Goal: Task Accomplishment & Management: Manage account settings

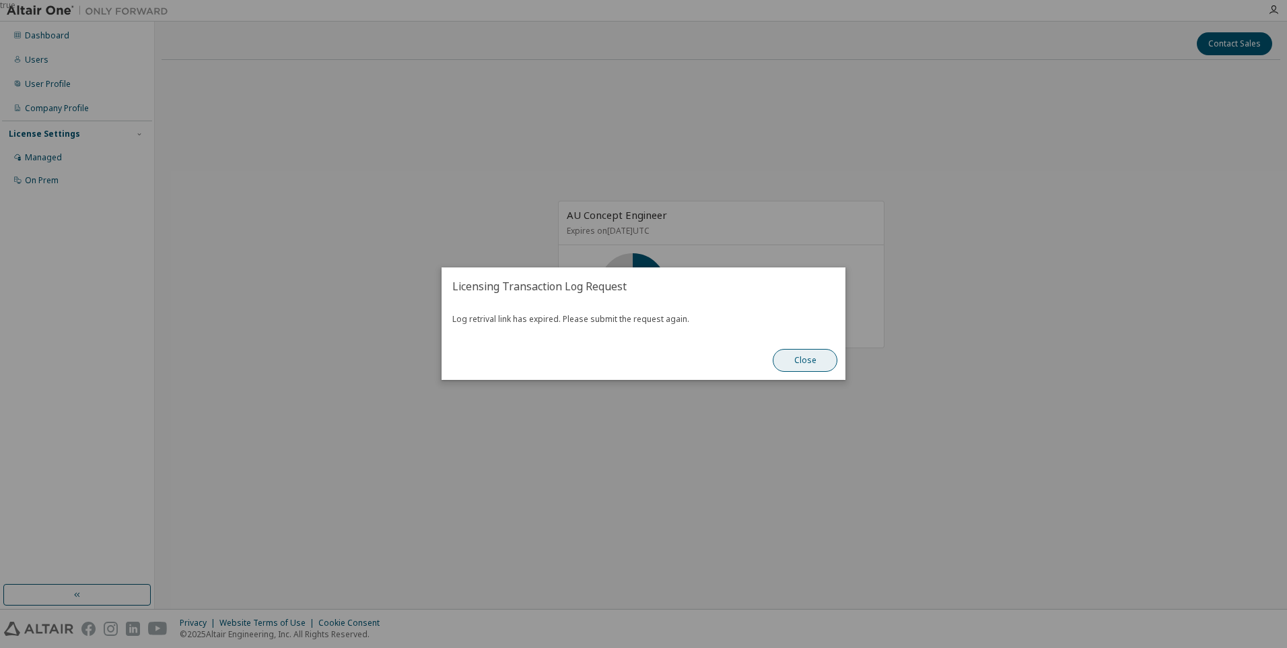
click at [789, 366] on button "Close" at bounding box center [805, 360] width 65 height 23
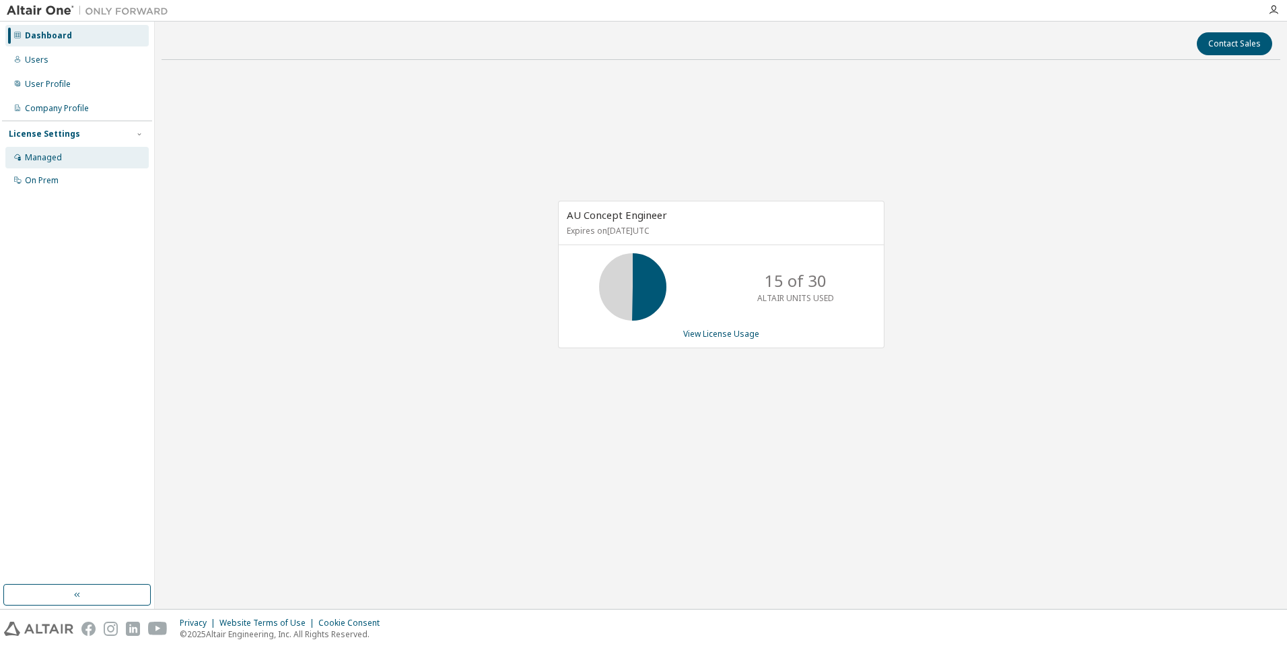
click at [46, 164] on div "Managed" at bounding box center [76, 158] width 143 height 22
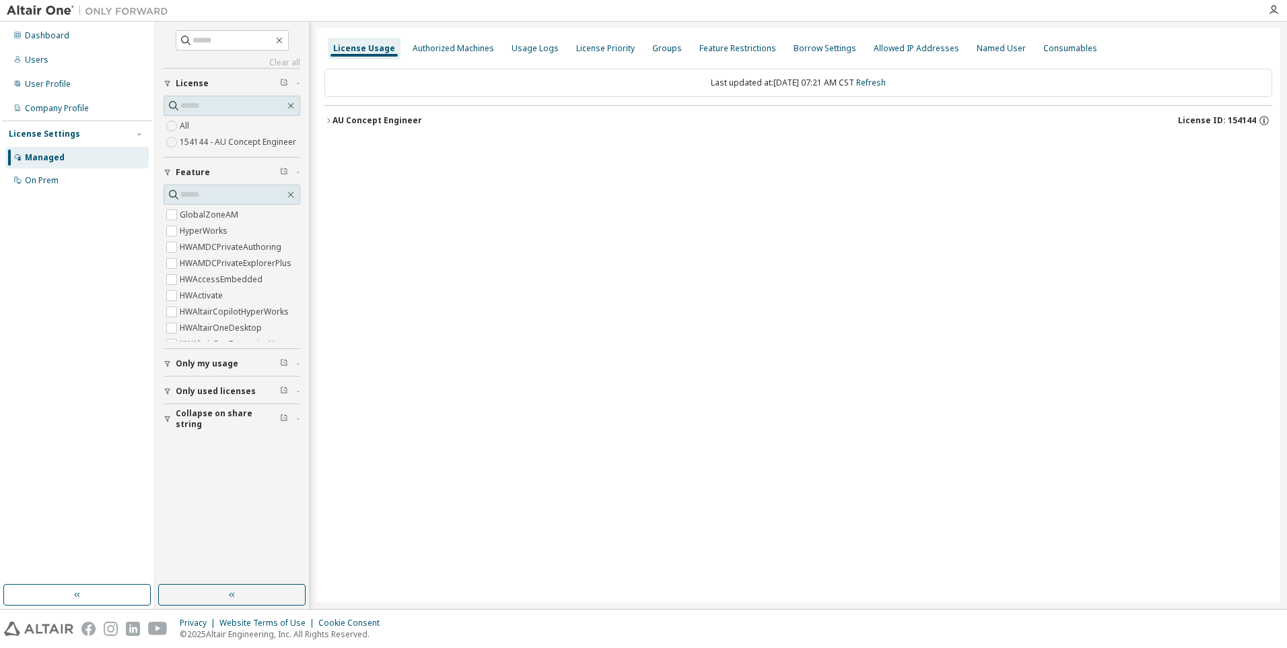
click at [328, 124] on icon "button" at bounding box center [328, 120] width 8 height 8
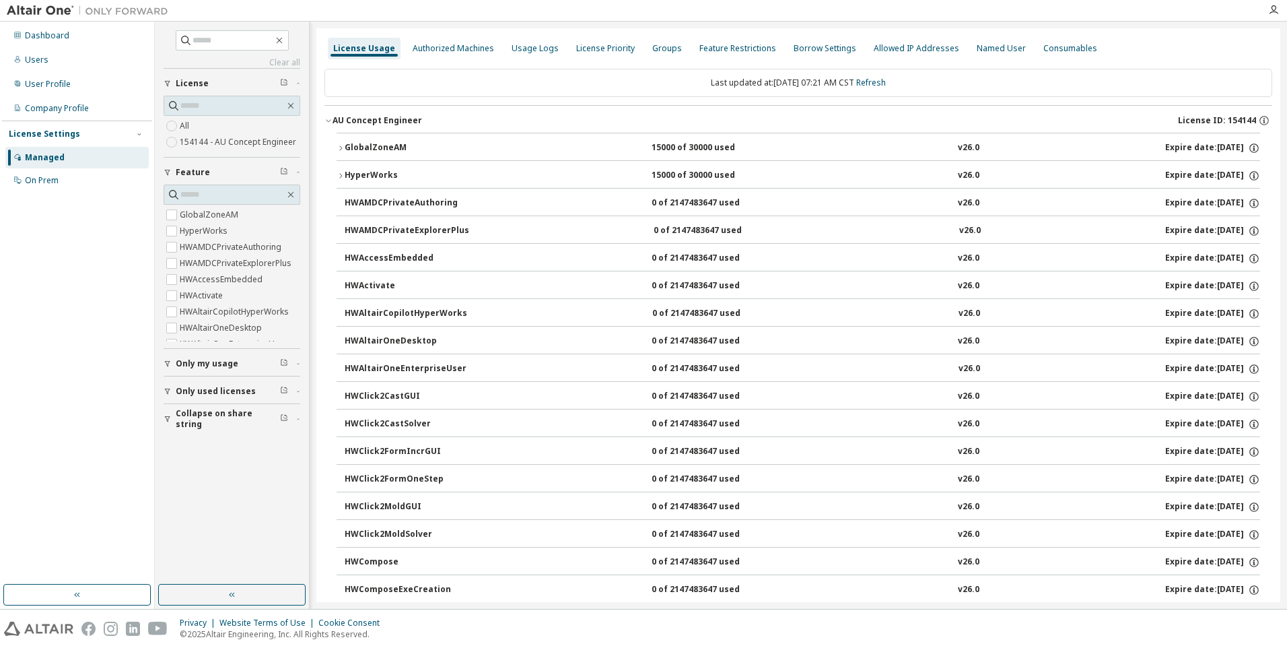
click at [446, 148] on div "GlobalZoneAM" at bounding box center [405, 148] width 121 height 12
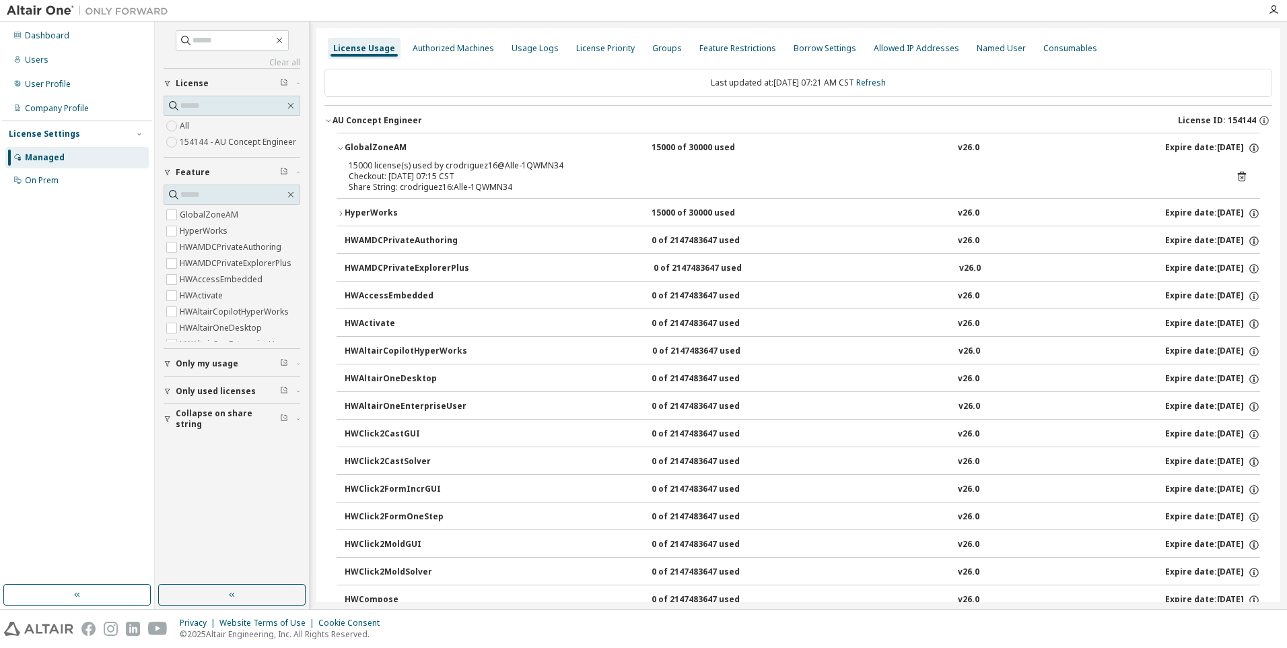
click at [1238, 176] on icon at bounding box center [1242, 177] width 8 height 10
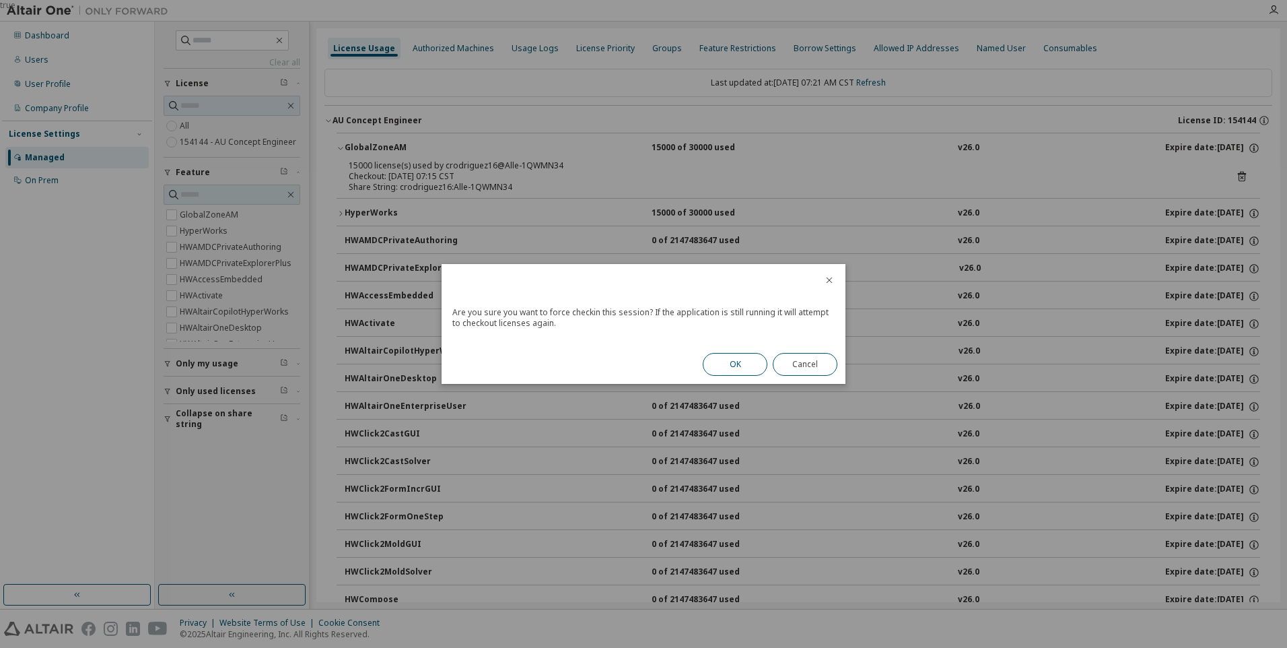
click at [737, 367] on button "OK" at bounding box center [735, 364] width 65 height 23
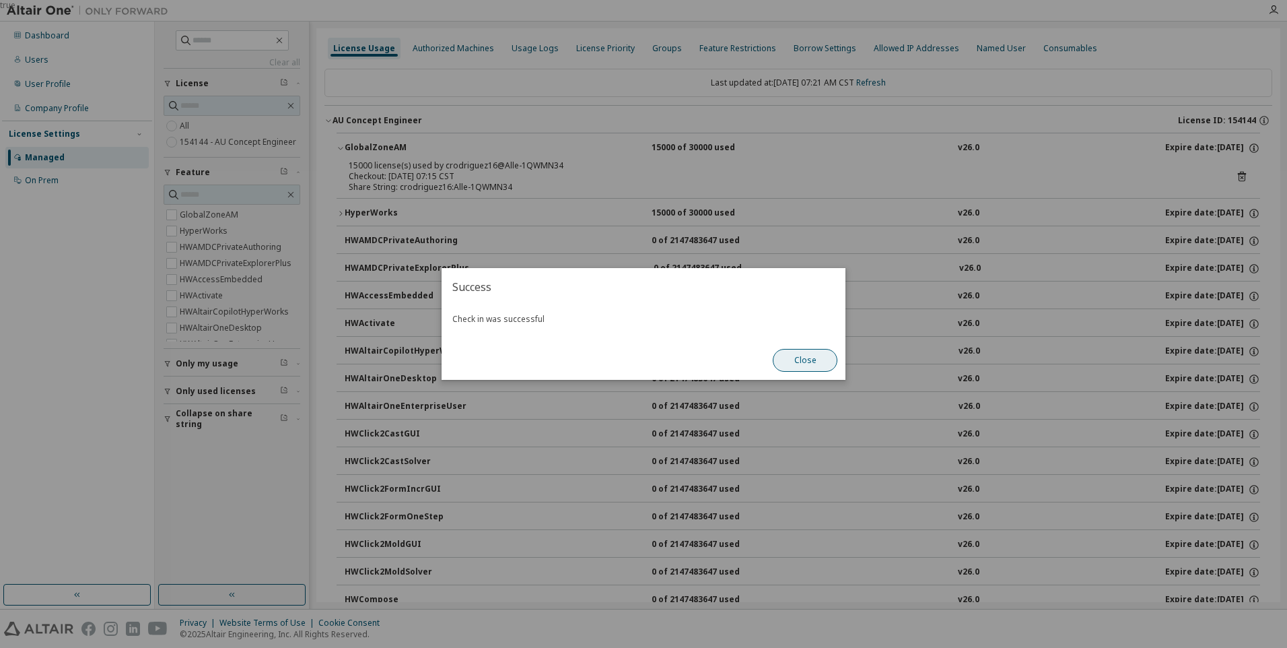
click at [810, 363] on button "Close" at bounding box center [805, 360] width 65 height 23
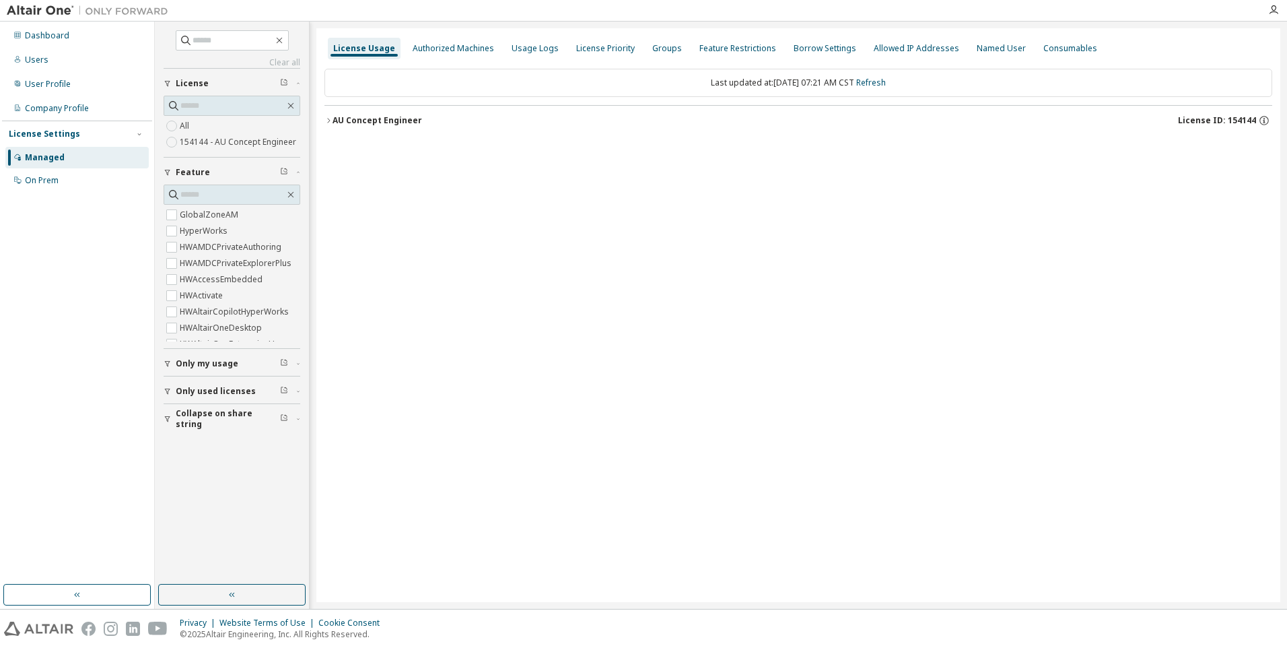
click at [340, 123] on div "AU Concept Engineer" at bounding box center [378, 120] width 90 height 11
